Goal: Entertainment & Leisure: Consume media (video, audio)

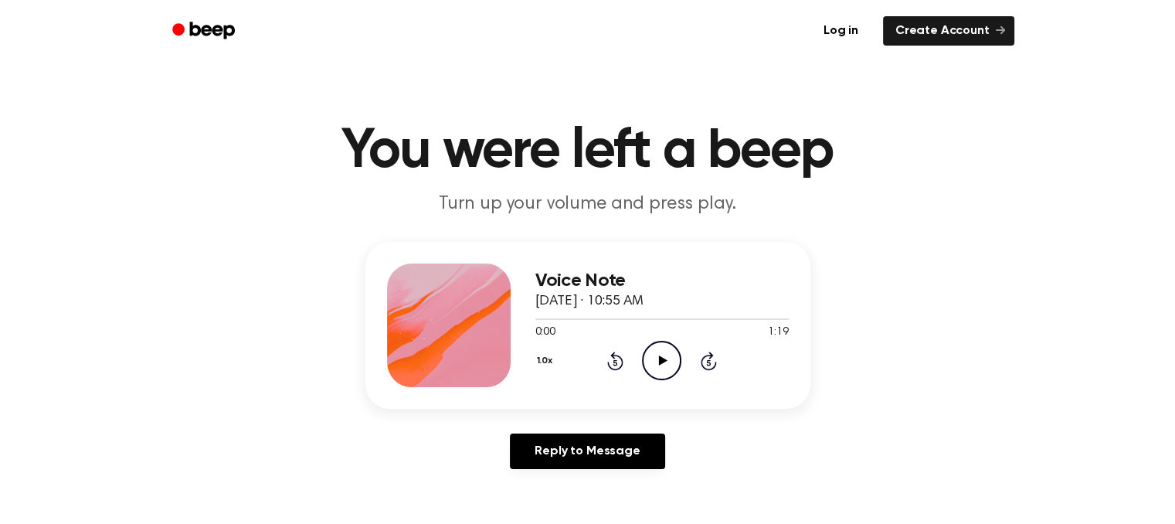
click at [666, 364] on icon "Play Audio" at bounding box center [661, 360] width 39 height 39
click at [310, 242] on div "Voice Note September 26, 2023 · 10:55 AM 0:18 1:19 Your browser does not suppor…" at bounding box center [588, 361] width 1138 height 239
click at [655, 368] on icon "Pause Audio" at bounding box center [661, 360] width 39 height 39
click at [659, 364] on icon "Play Audio" at bounding box center [661, 360] width 39 height 39
click at [659, 364] on icon at bounding box center [661, 360] width 7 height 10
